Goal: Information Seeking & Learning: Learn about a topic

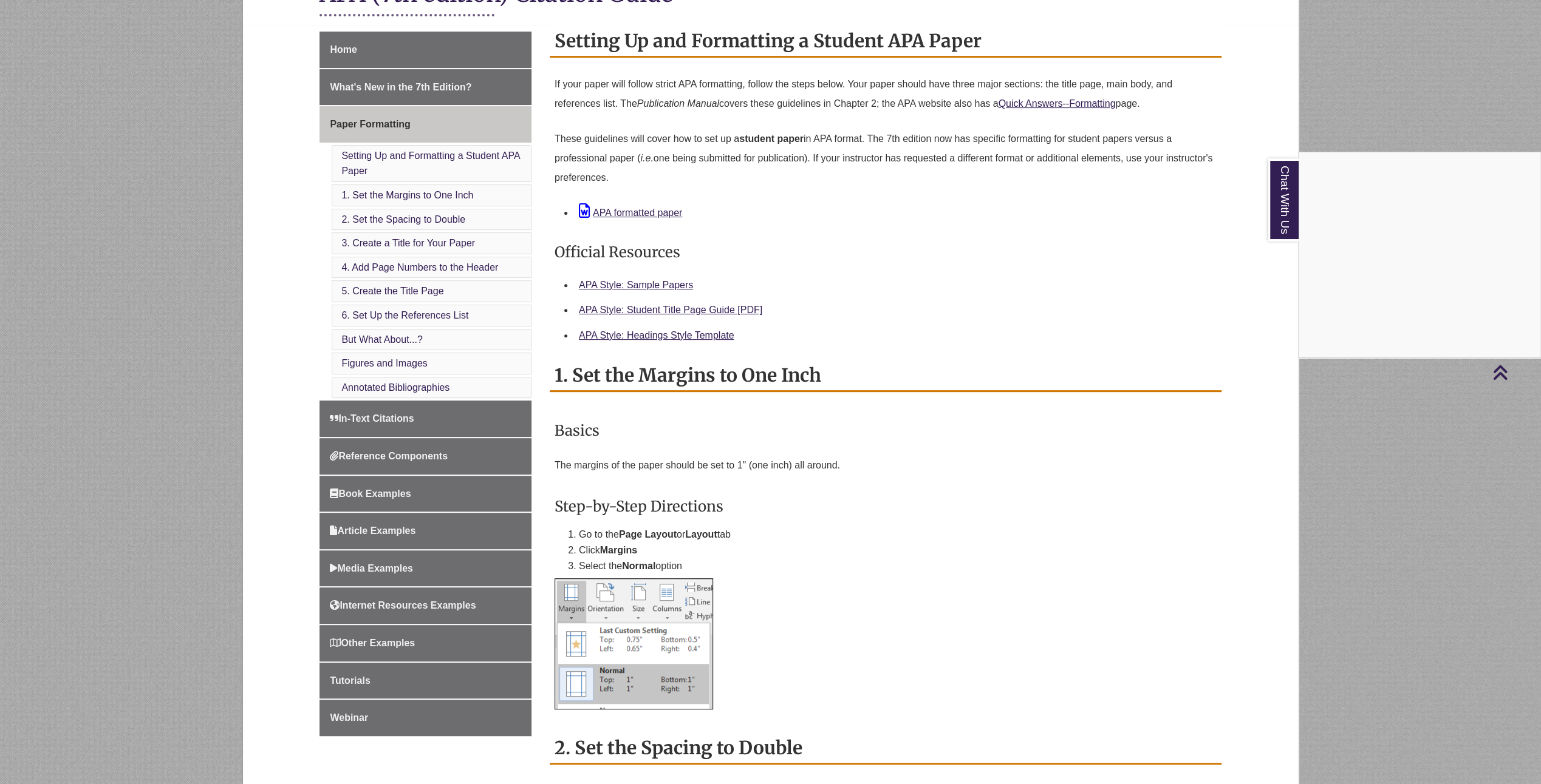
scroll to position [243, 0]
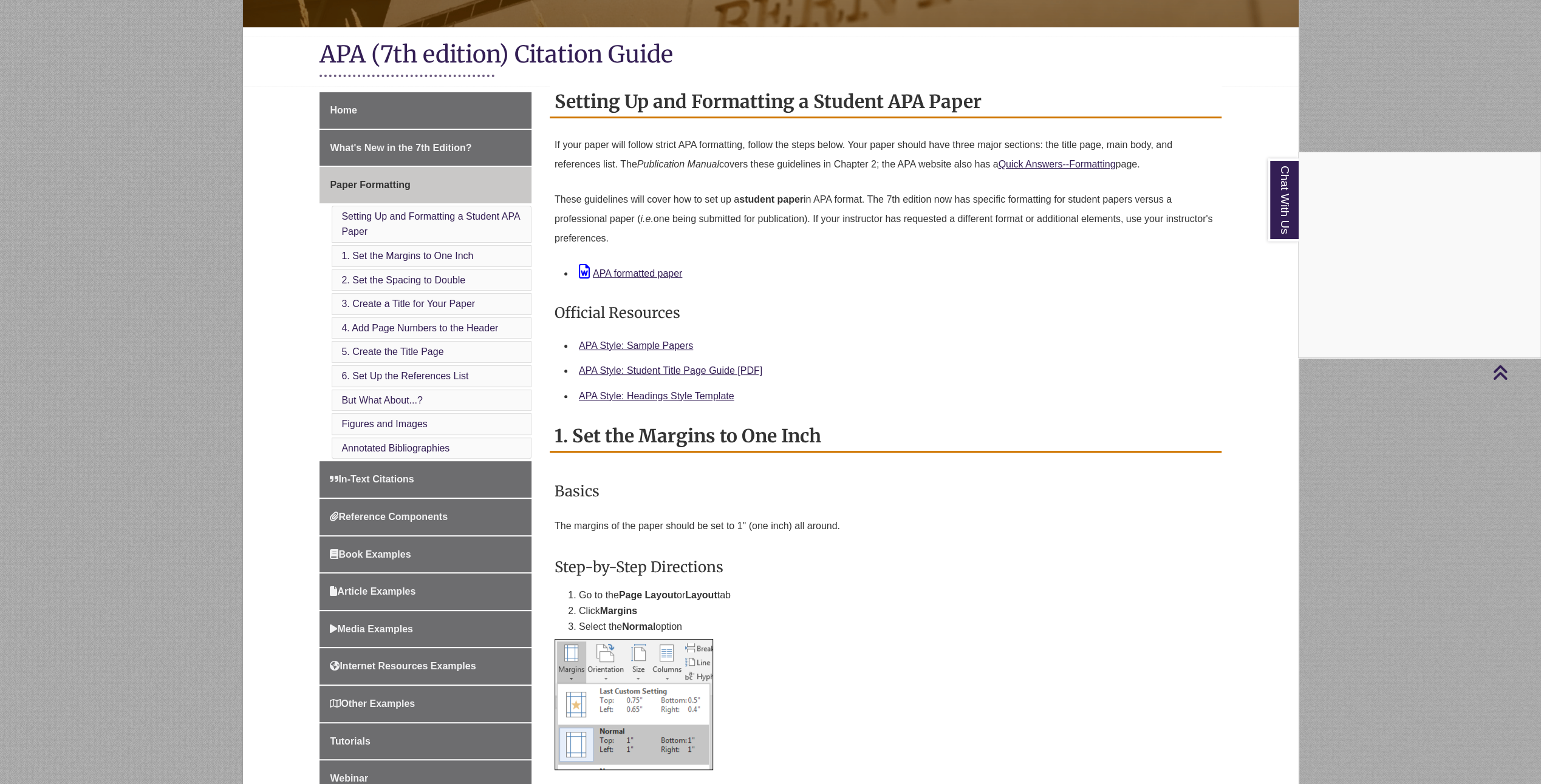
click at [706, 369] on div "Chat With Us" at bounding box center [770, 392] width 1541 height 784
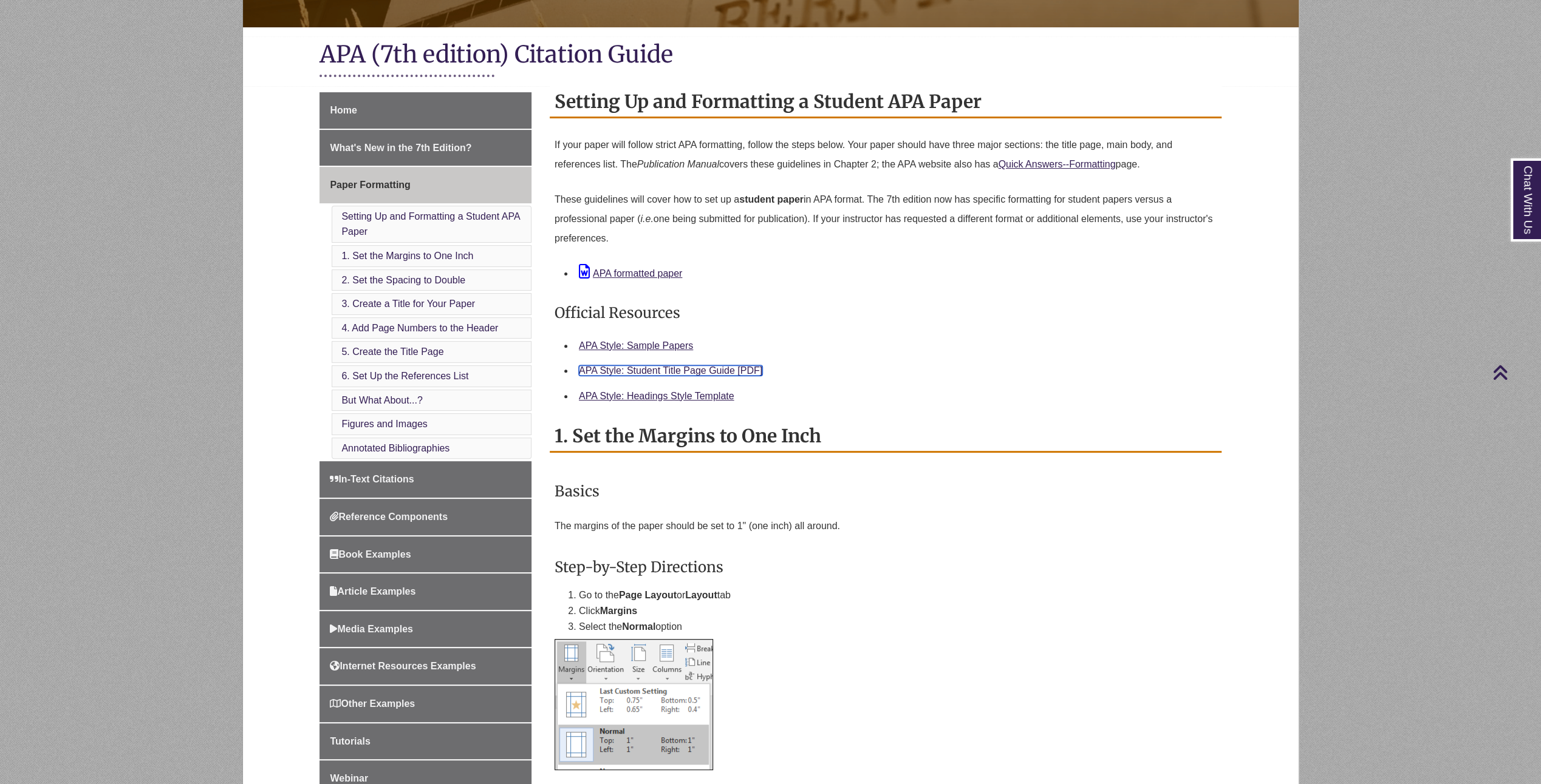
click at [713, 370] on link "APA Style: Student Title Page Guide [PDF]" at bounding box center [671, 370] width 183 height 10
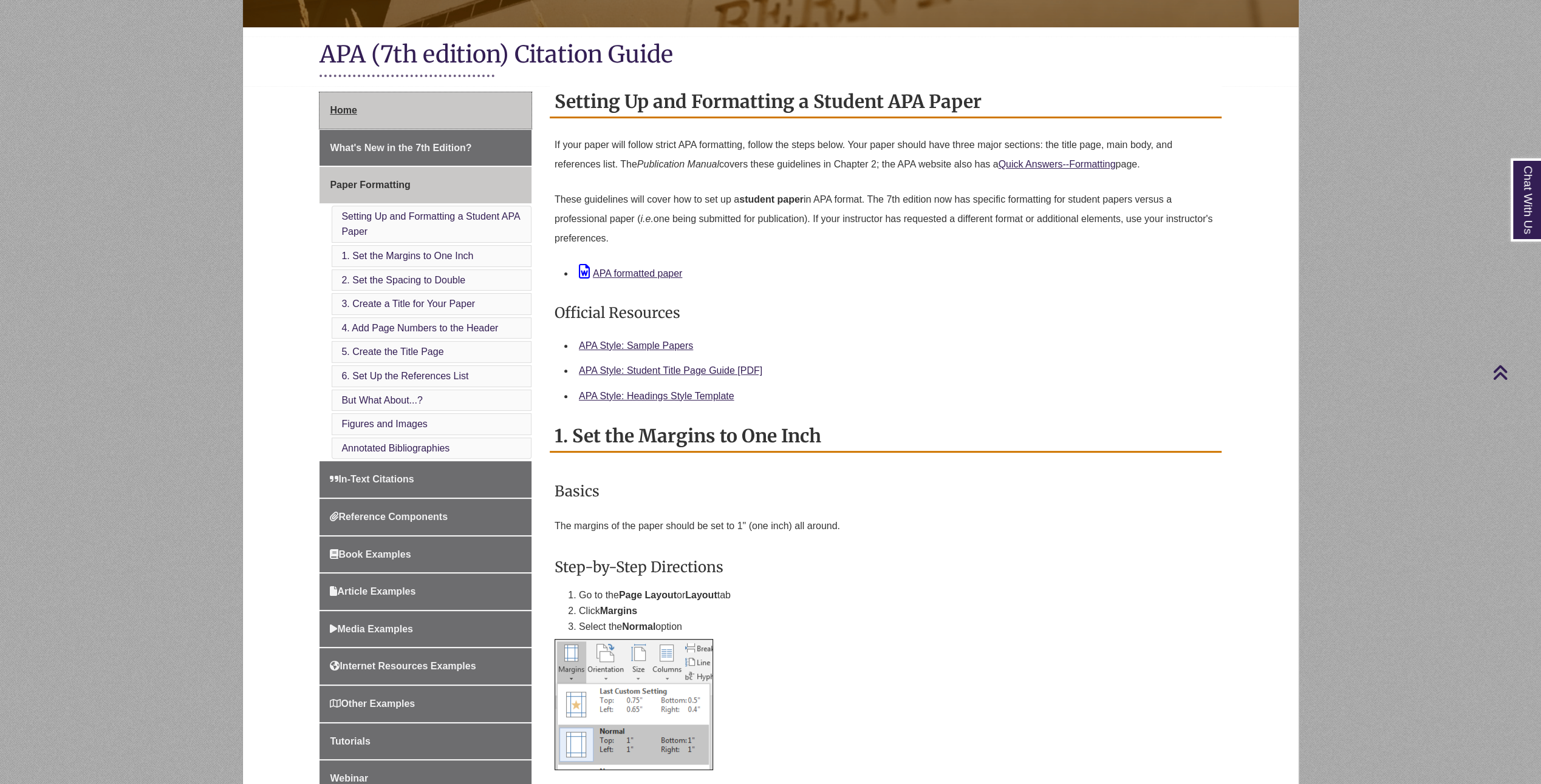
click at [343, 109] on span "Home" at bounding box center [343, 110] width 27 height 10
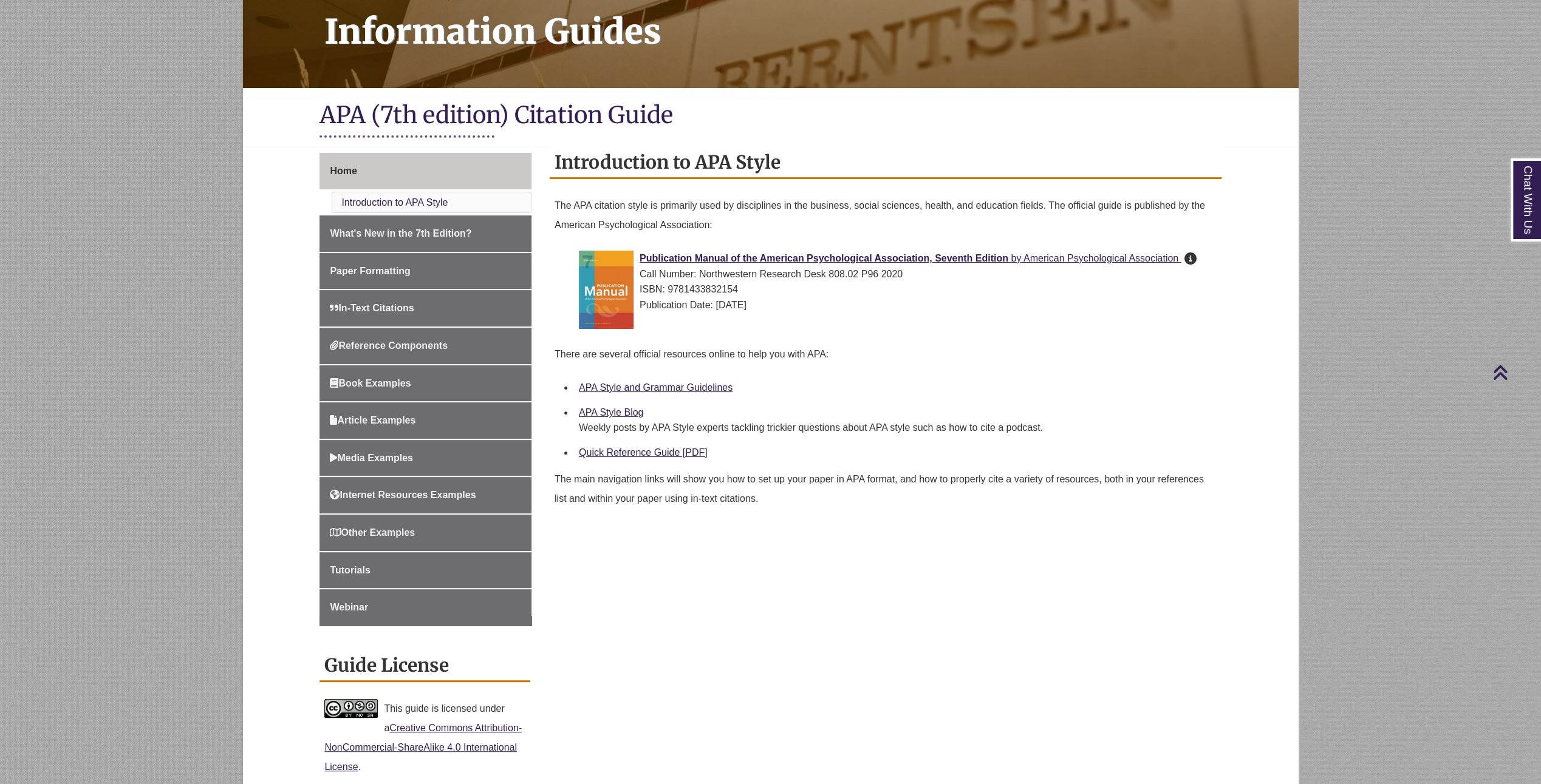
scroll to position [243, 0]
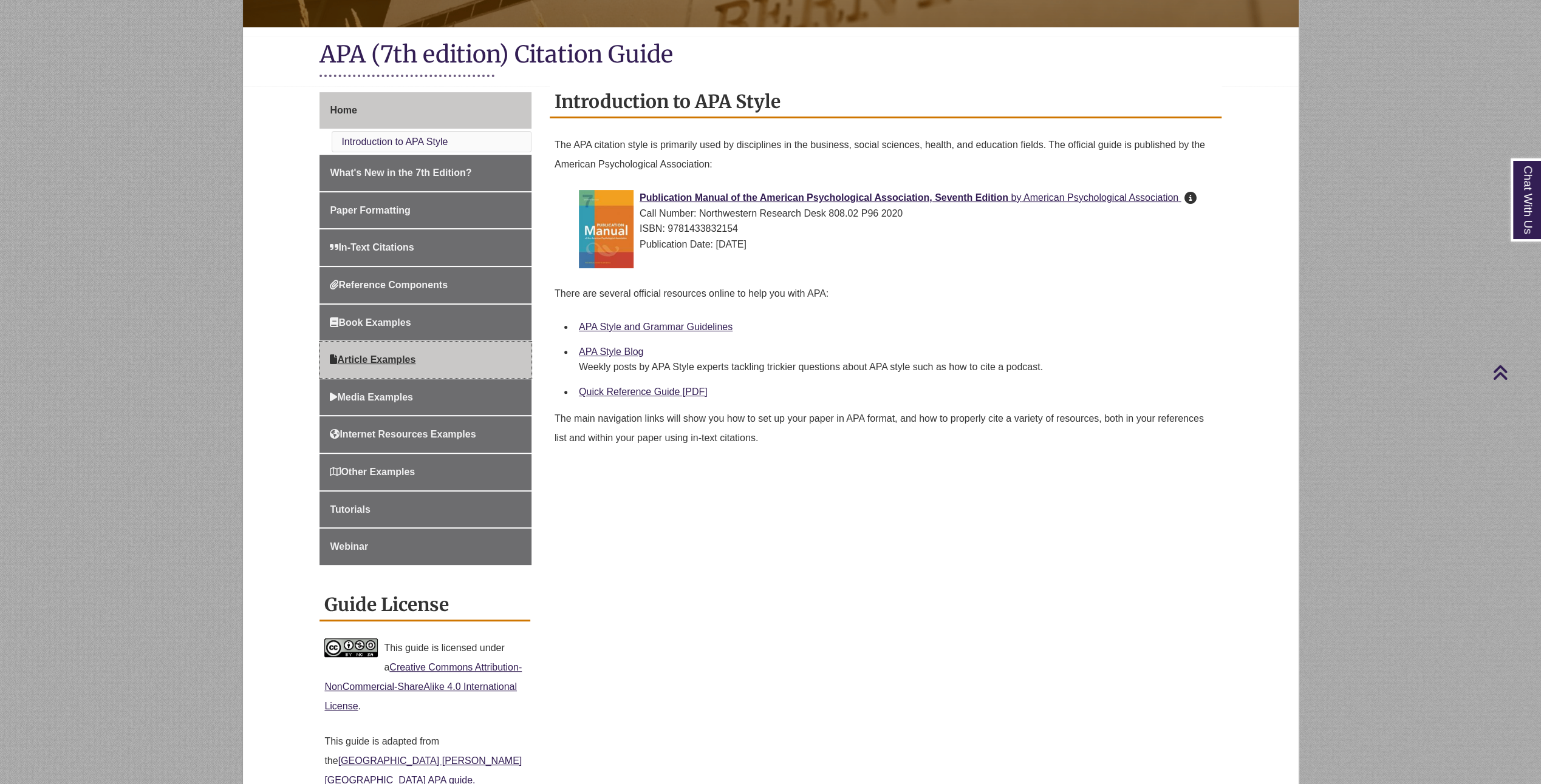
click at [380, 354] on span "Article Examples" at bounding box center [372, 359] width 85 height 10
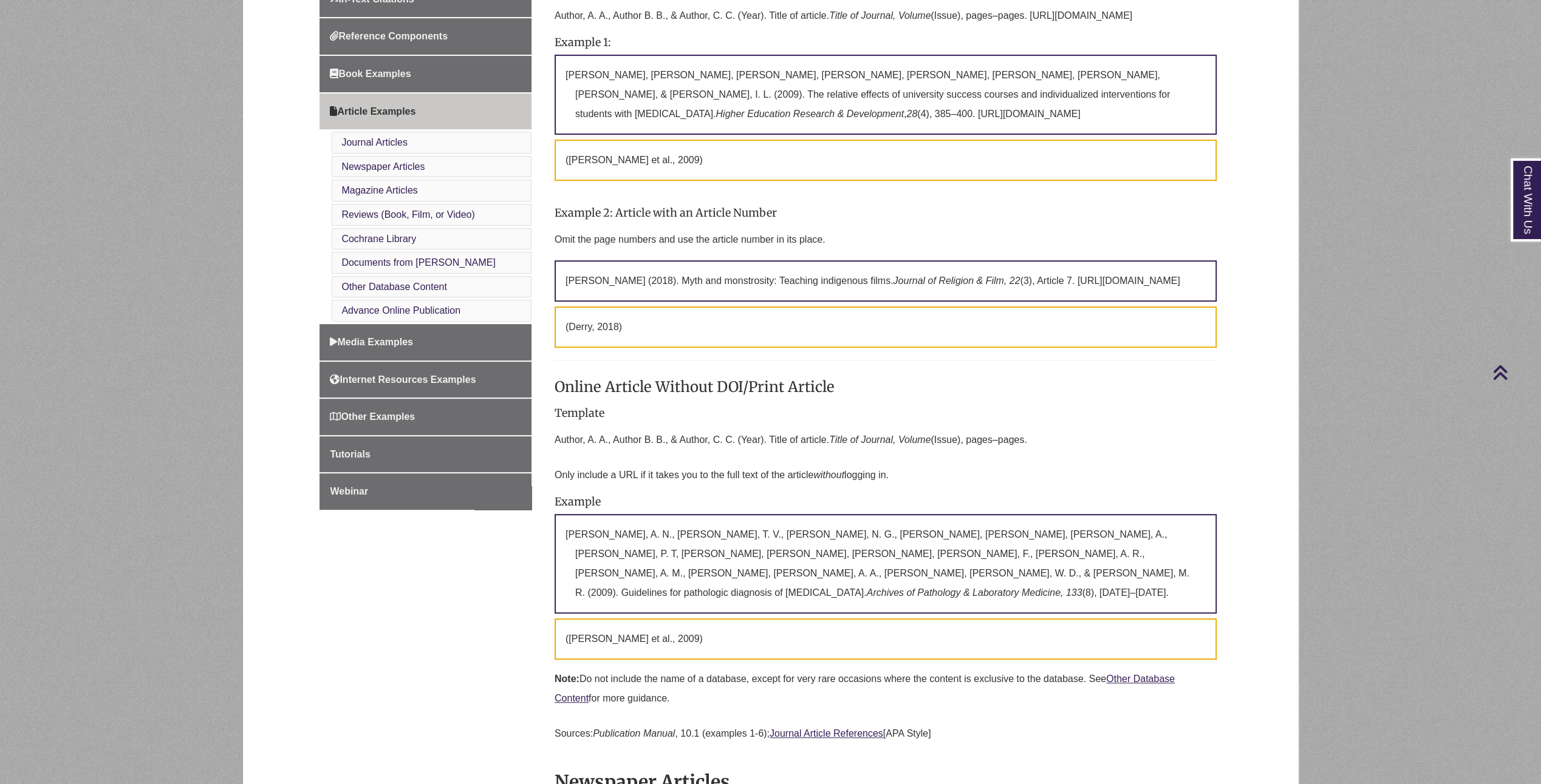
scroll to position [486, 0]
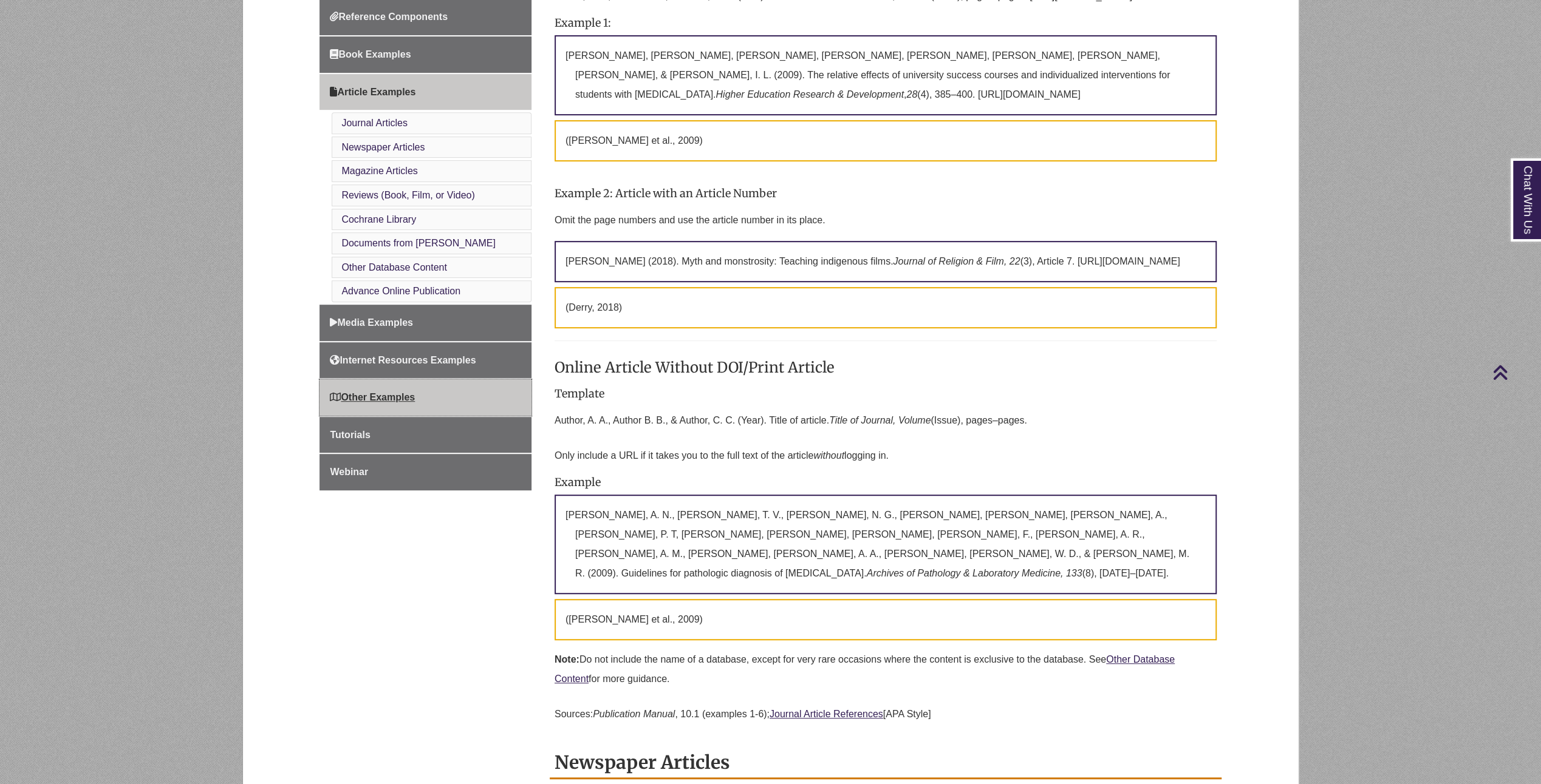
click at [397, 392] on span "Other Examples" at bounding box center [372, 397] width 85 height 10
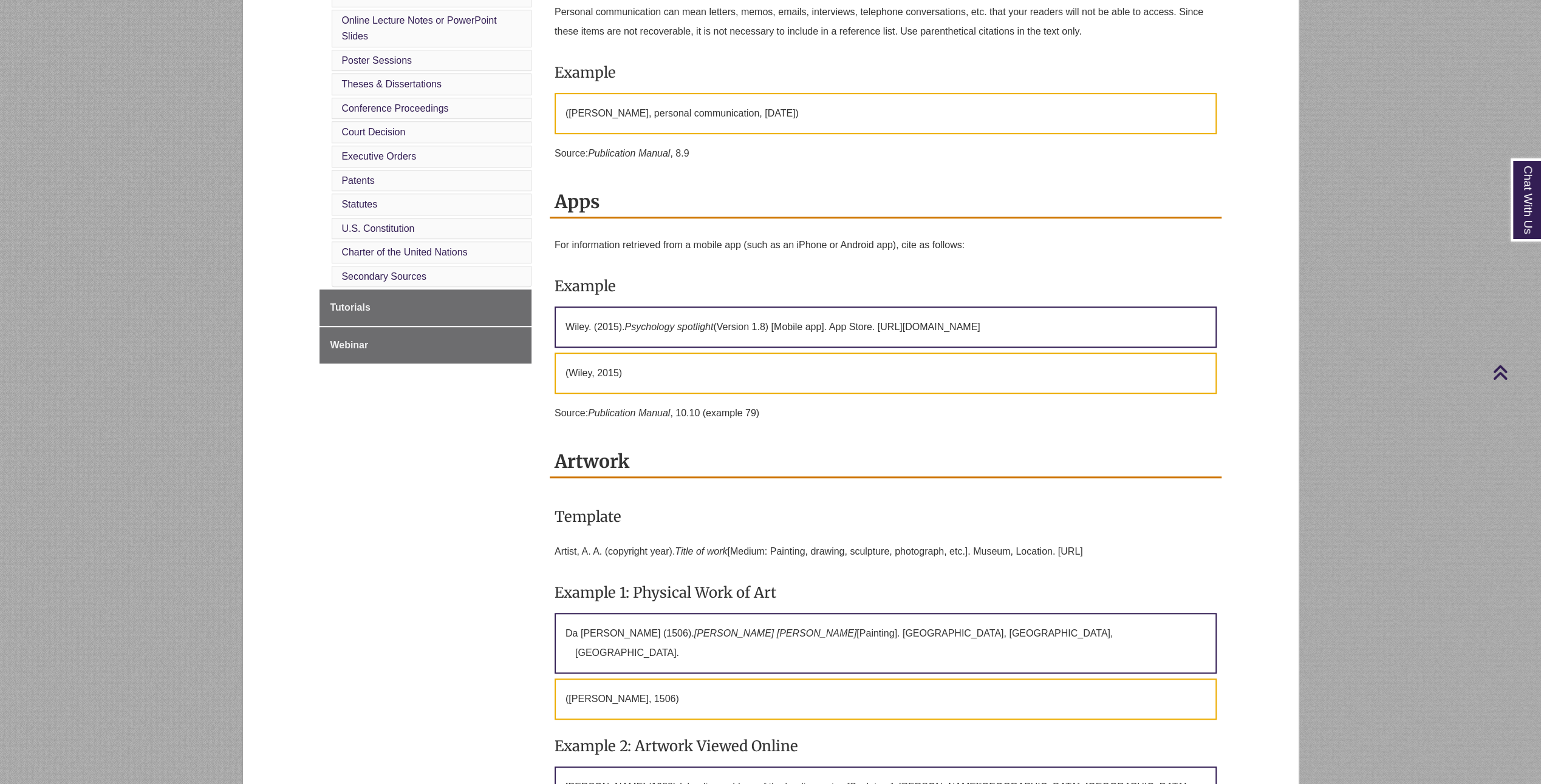
scroll to position [790, 0]
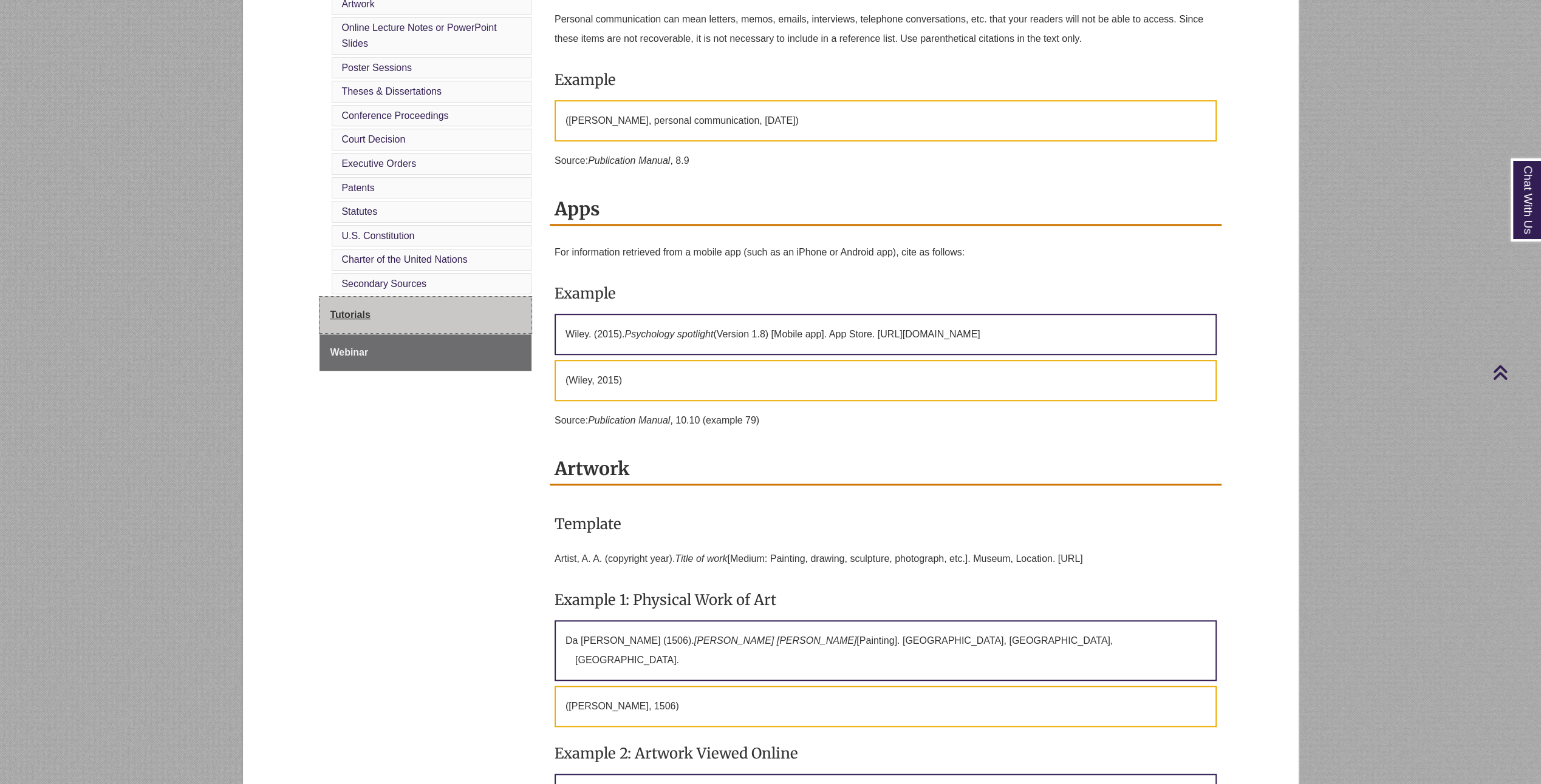
click at [348, 298] on link "Tutorials" at bounding box center [425, 315] width 212 height 36
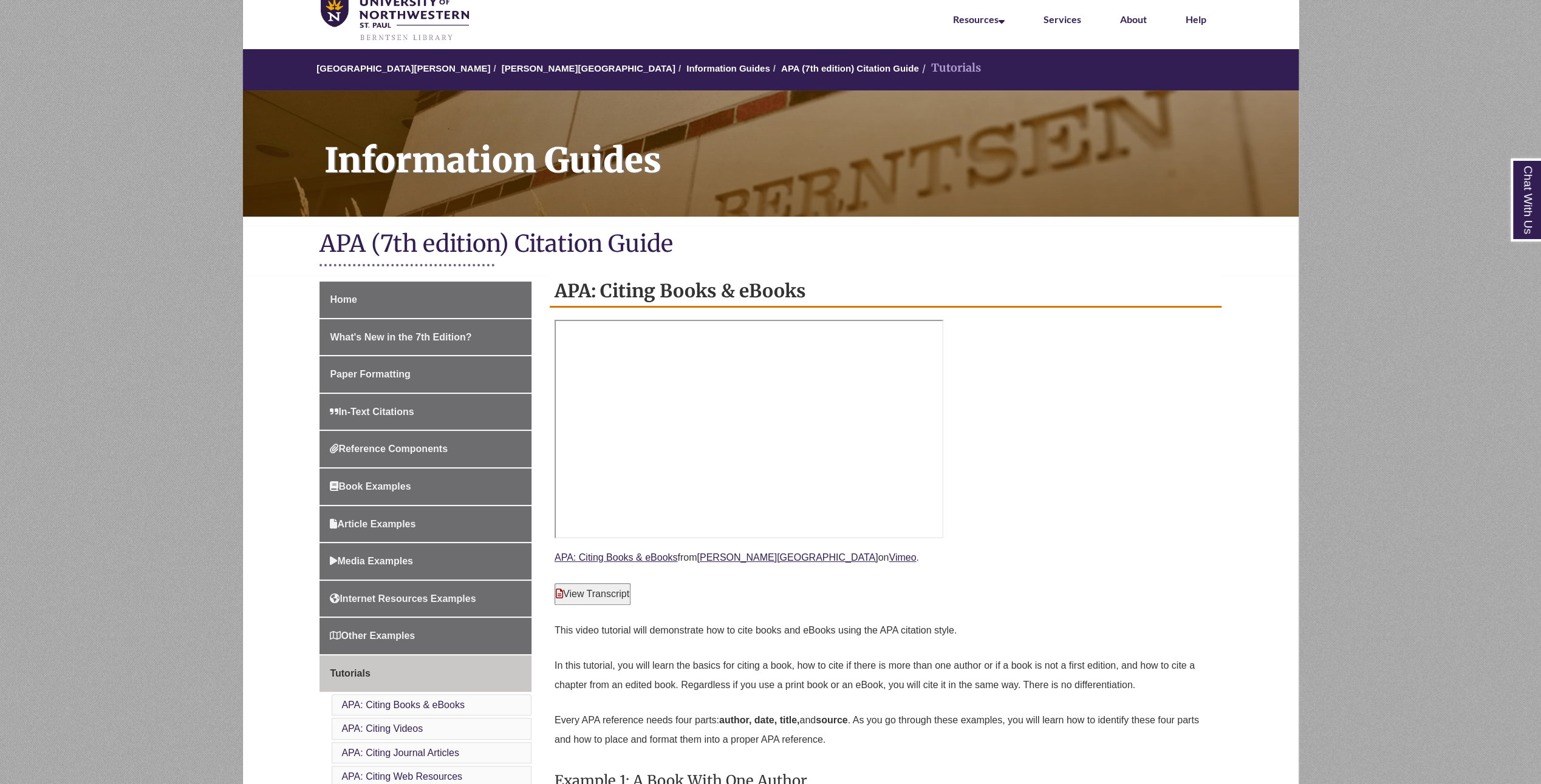
scroll to position [243, 0]
